Goal: Navigation & Orientation: Find specific page/section

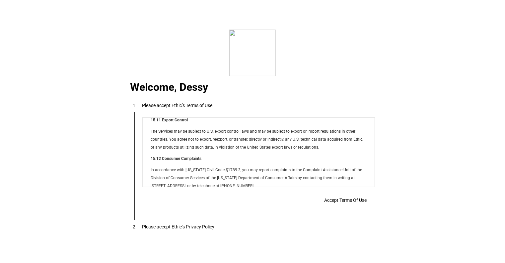
scroll to position [5377, 0]
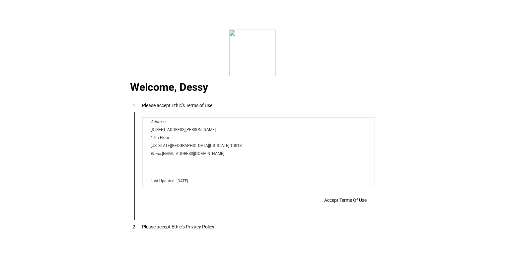
click at [0, 0] on span "Accept Terms Of Use" at bounding box center [0, 0] width 0 height 0
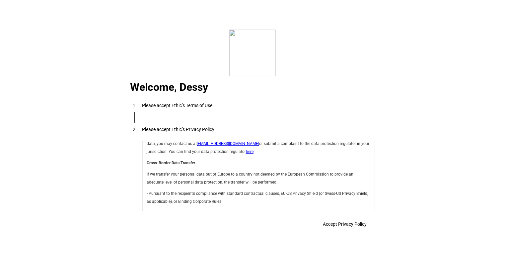
scroll to position [2363, 0]
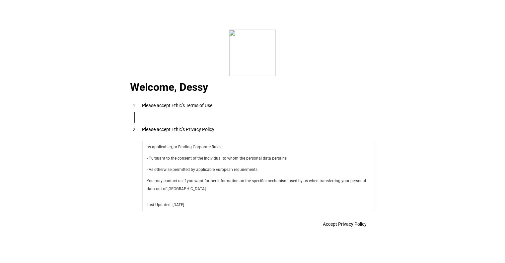
click at [329, 229] on span at bounding box center [345, 224] width 60 height 16
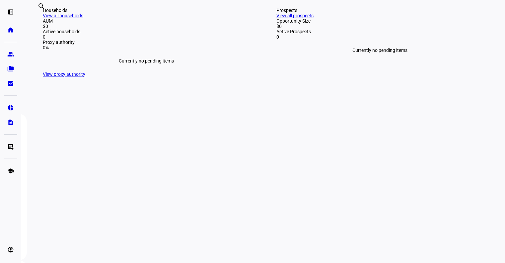
scroll to position [0, 0]
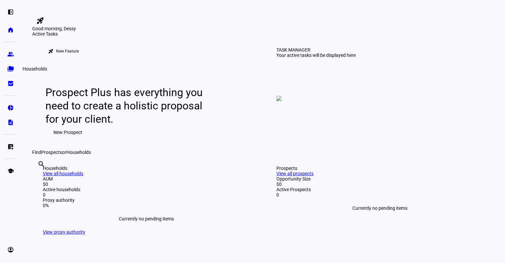
click at [10, 67] on eth-mat-symbol "folder_copy" at bounding box center [10, 68] width 7 height 7
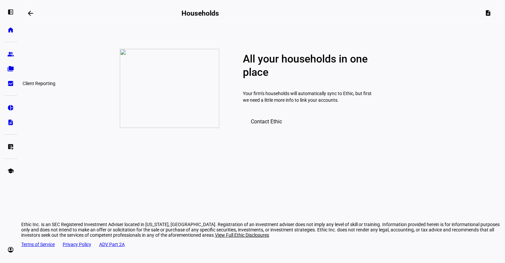
click at [9, 83] on eth-mat-symbol "bid_landscape" at bounding box center [10, 83] width 7 height 7
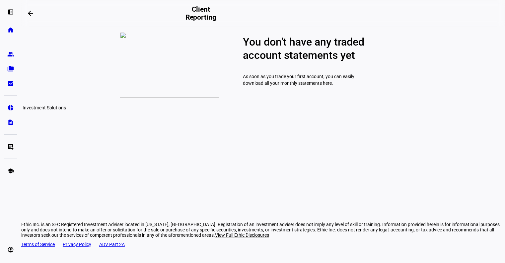
click at [9, 106] on eth-mat-symbol "pie_chart" at bounding box center [10, 107] width 7 height 7
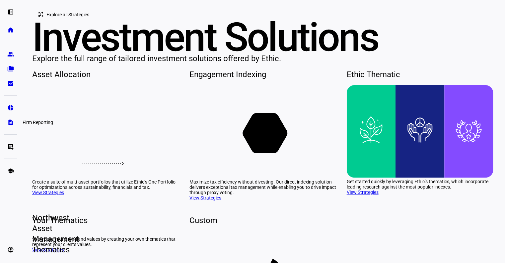
click at [8, 123] on eth-mat-symbol "description" at bounding box center [10, 122] width 7 height 7
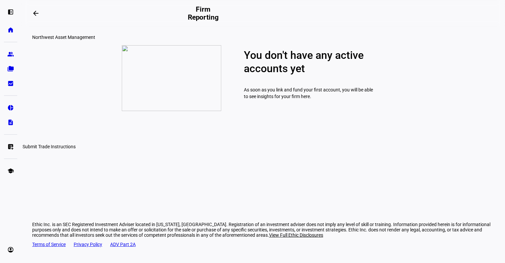
click at [8, 148] on eth-mat-symbol "list_alt_add" at bounding box center [10, 146] width 7 height 7
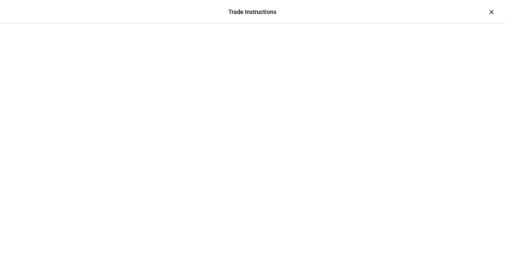
click at [452, 24] on div at bounding box center [252, 40] width 398 height 33
